Goal: Task Accomplishment & Management: Use online tool/utility

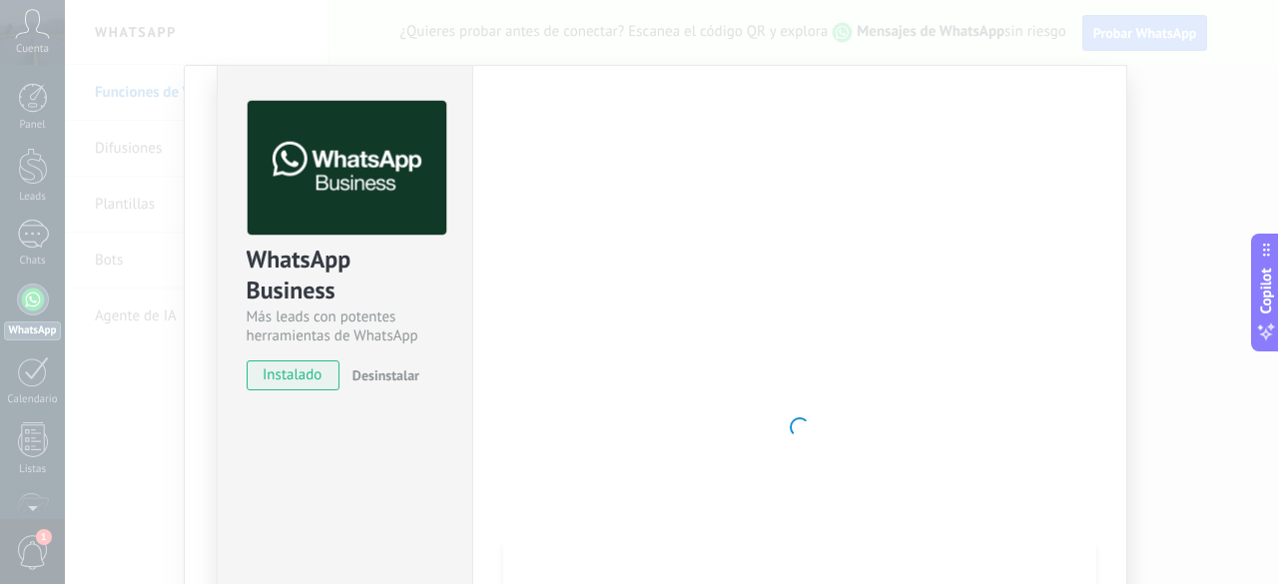
click at [290, 380] on span "instalado" at bounding box center [293, 375] width 91 height 30
click at [289, 380] on span "instalado" at bounding box center [293, 375] width 91 height 30
click at [367, 378] on span "Desinstalar" at bounding box center [386, 375] width 67 height 18
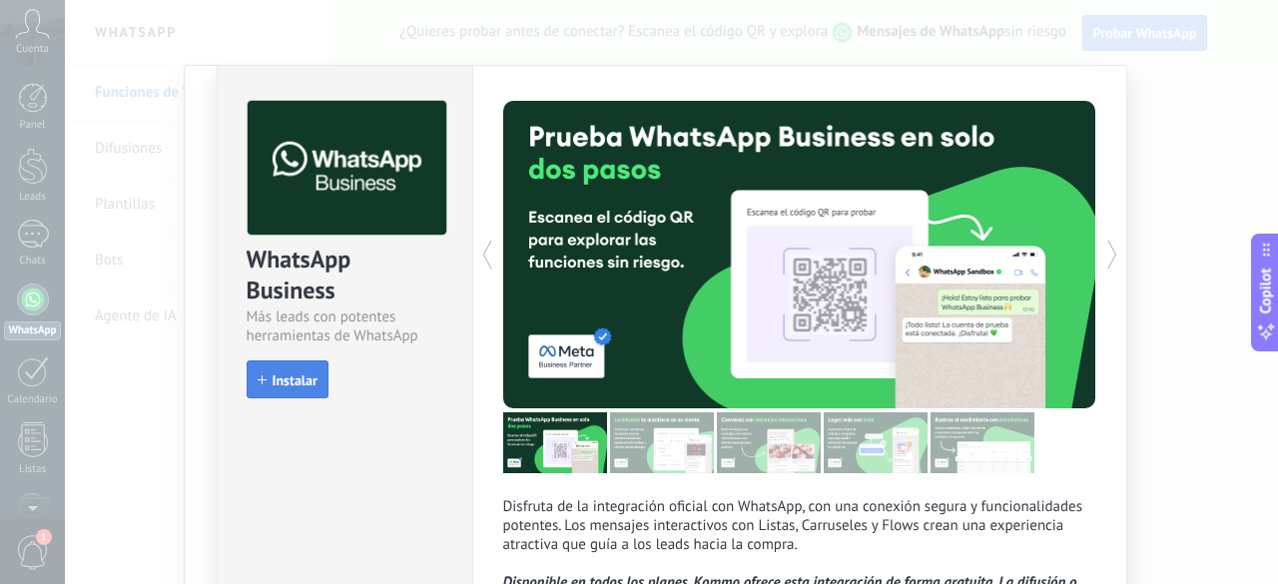
click at [304, 374] on span "Instalar" at bounding box center [295, 380] width 45 height 14
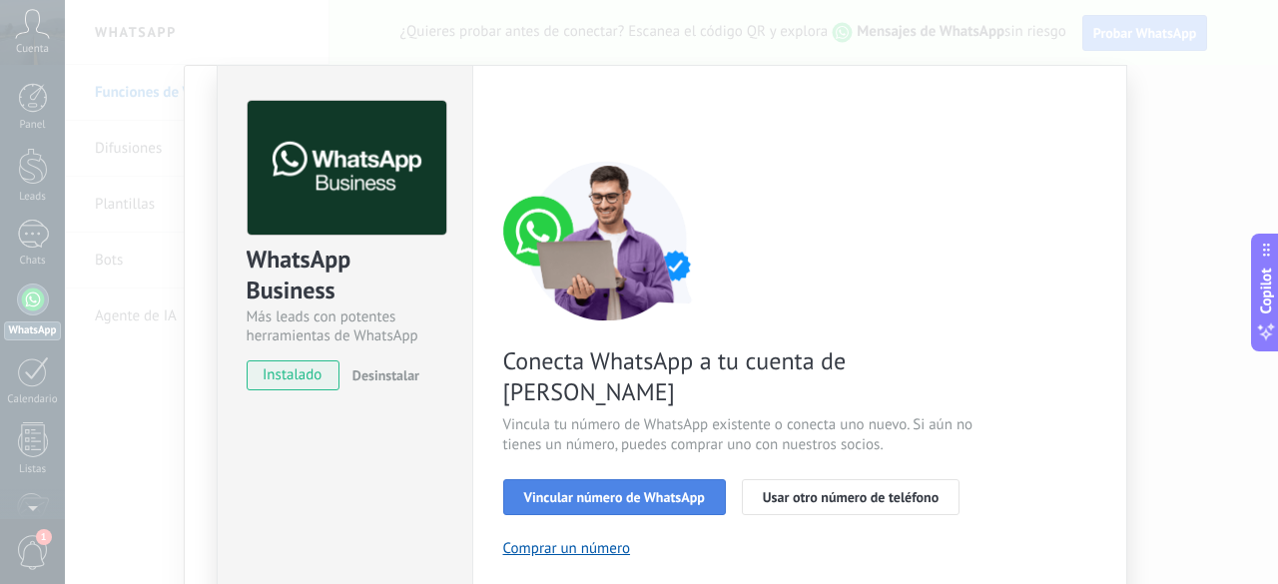
click at [550, 490] on span "Vincular número de WhatsApp" at bounding box center [614, 497] width 181 height 14
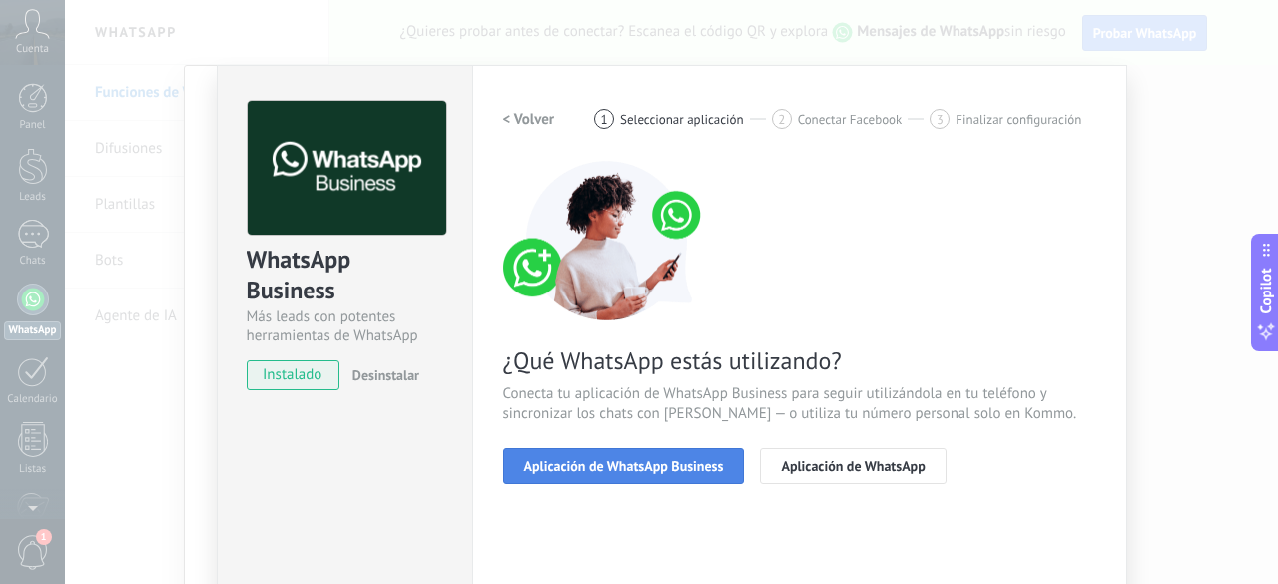
click at [568, 467] on span "Aplicación de WhatsApp Business" at bounding box center [624, 466] width 200 height 14
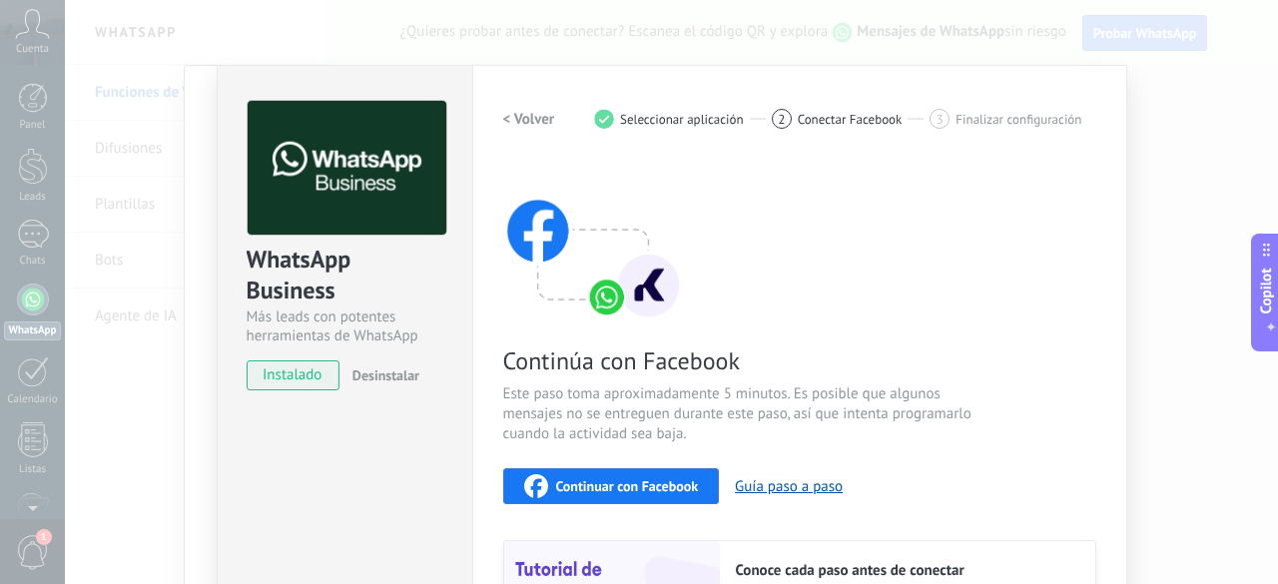
click at [575, 480] on span "Continuar con Facebook" at bounding box center [627, 486] width 143 height 14
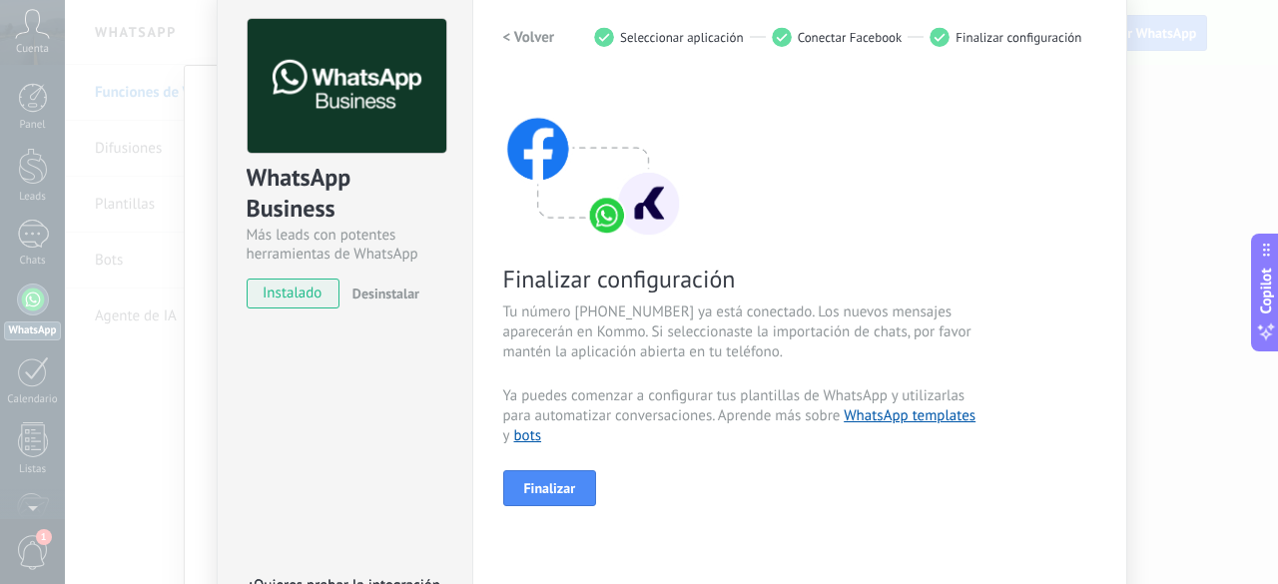
scroll to position [100, 0]
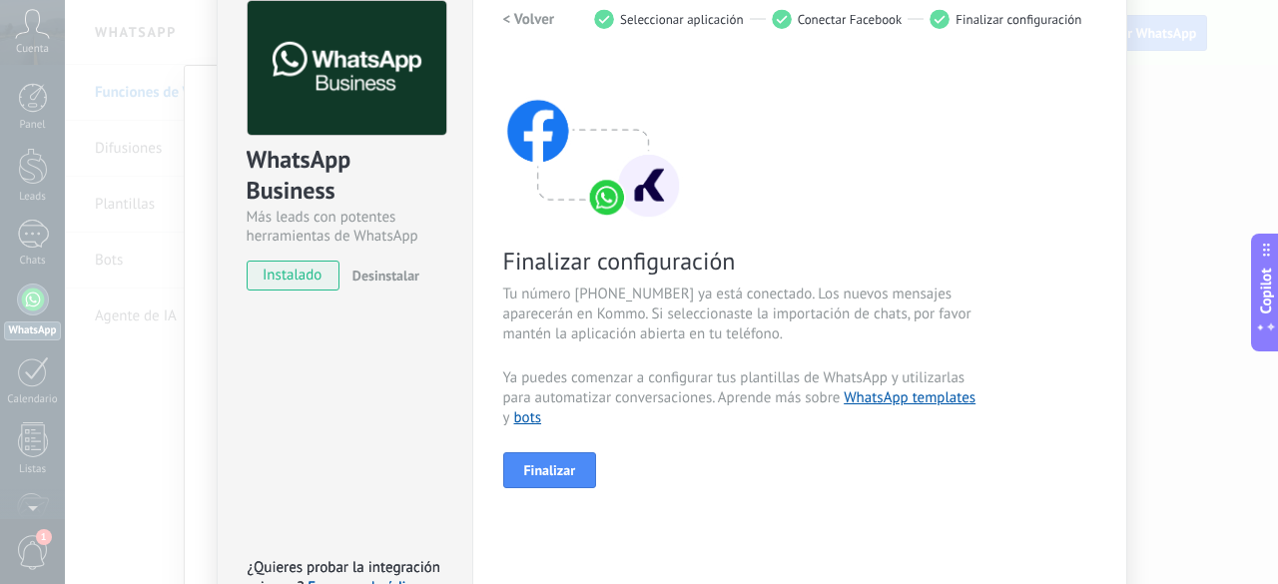
click at [591, 297] on span "Tu número [PHONE_NUMBER] ya está conectado. Los nuevos mensajes aparecerán en K…" at bounding box center [740, 315] width 475 height 60
click at [661, 295] on span "Tu número [PHONE_NUMBER] ya está conectado. Los nuevos mensajes aparecerán en K…" at bounding box center [740, 315] width 475 height 60
click at [859, 393] on link "WhatsApp templates" at bounding box center [910, 397] width 132 height 19
click at [537, 475] on span "Finalizar" at bounding box center [550, 470] width 52 height 14
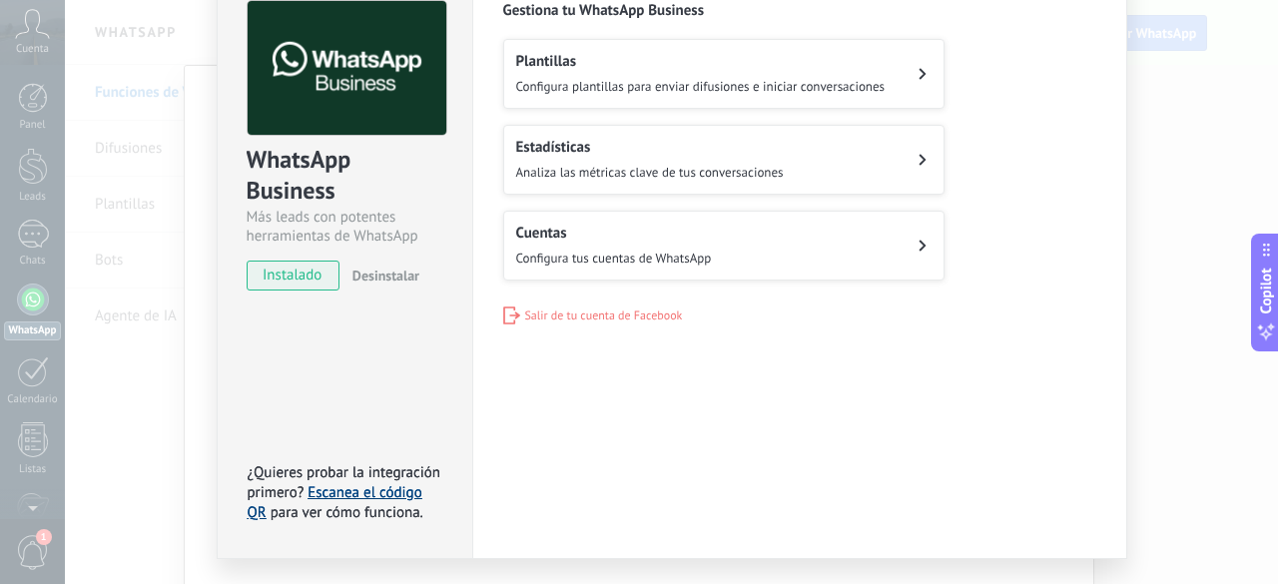
click at [338, 498] on link "Escanea el código QR" at bounding box center [335, 502] width 175 height 39
